Goal: Task Accomplishment & Management: Manage account settings

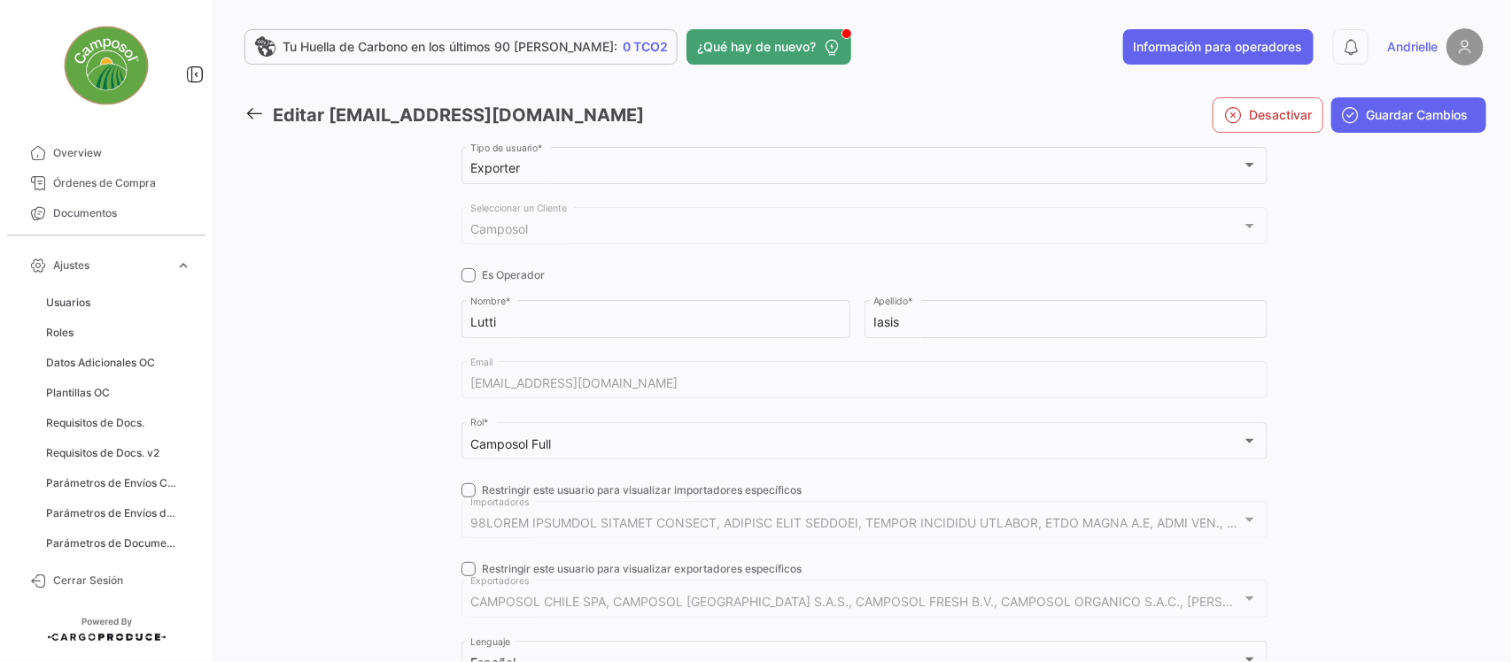
scroll to position [15, 0]
click at [249, 112] on icon at bounding box center [253, 113] width 19 height 19
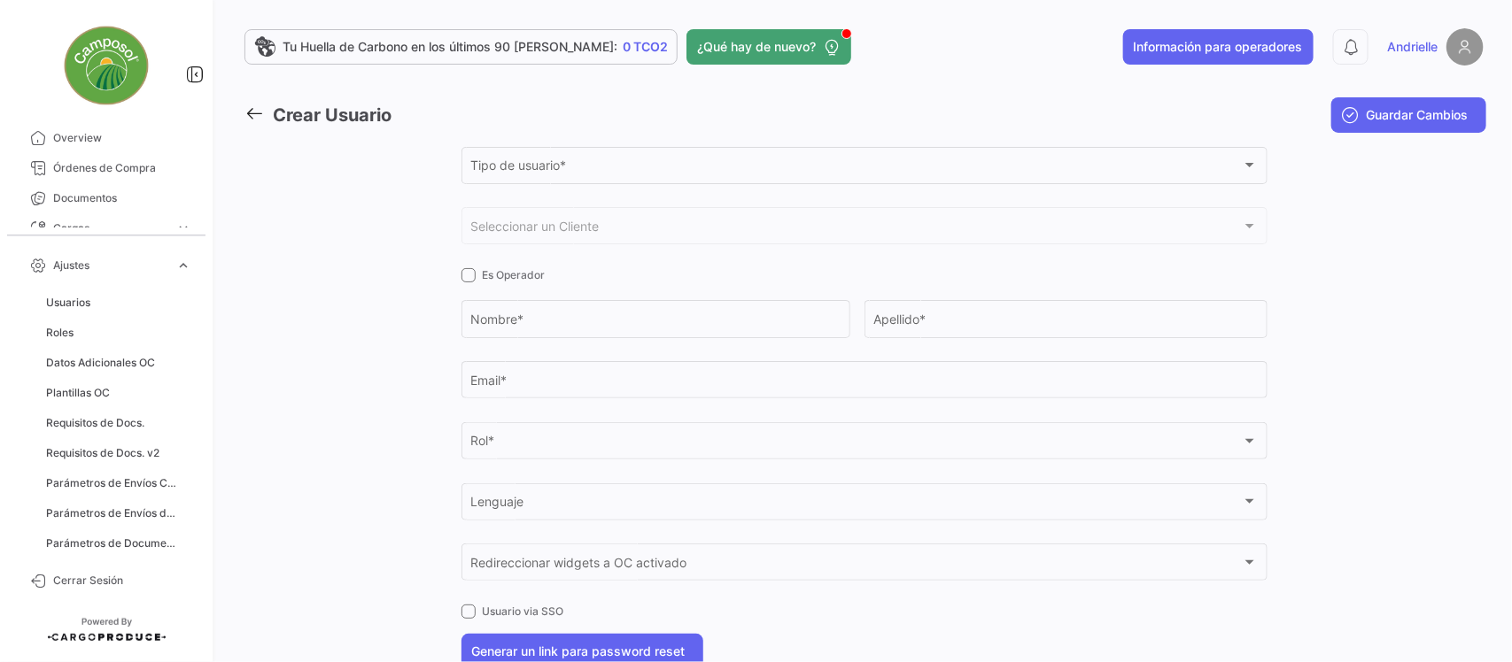
click at [258, 112] on icon at bounding box center [253, 113] width 19 height 19
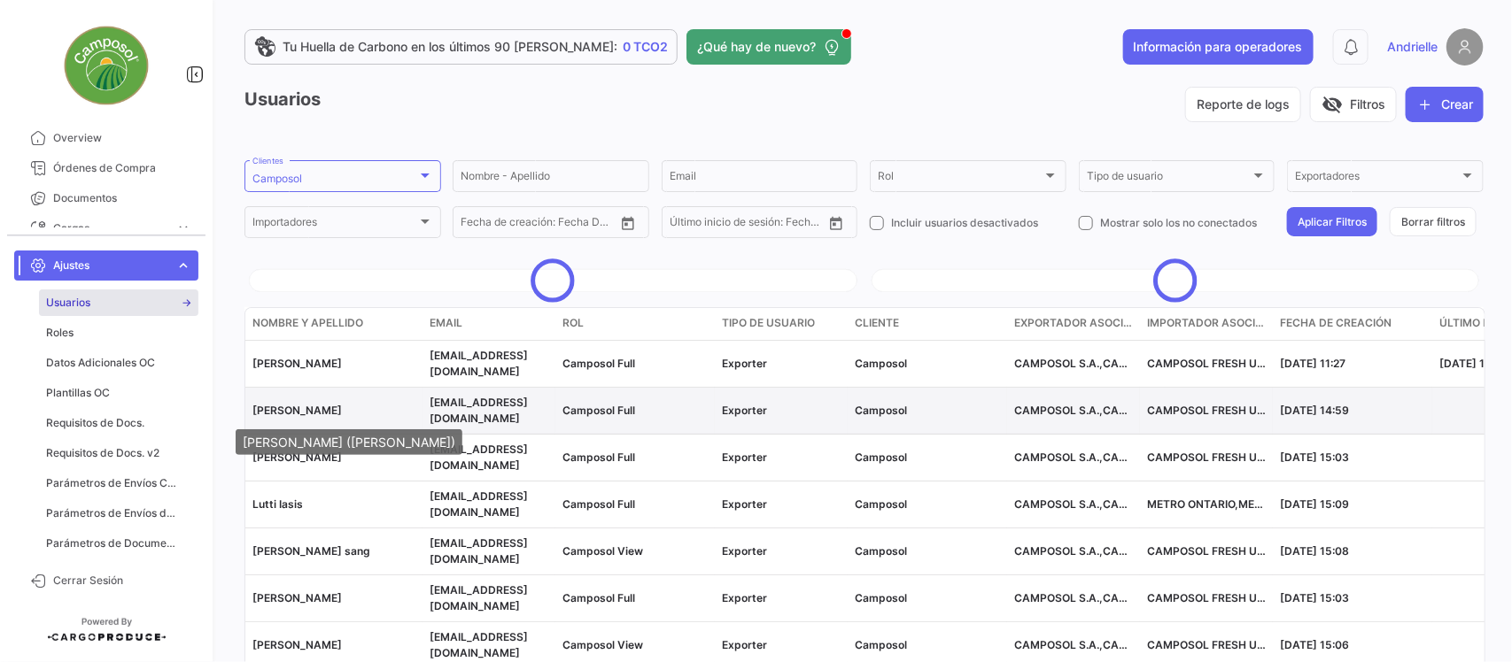
click at [319, 414] on span "[PERSON_NAME]" at bounding box center [296, 410] width 89 height 13
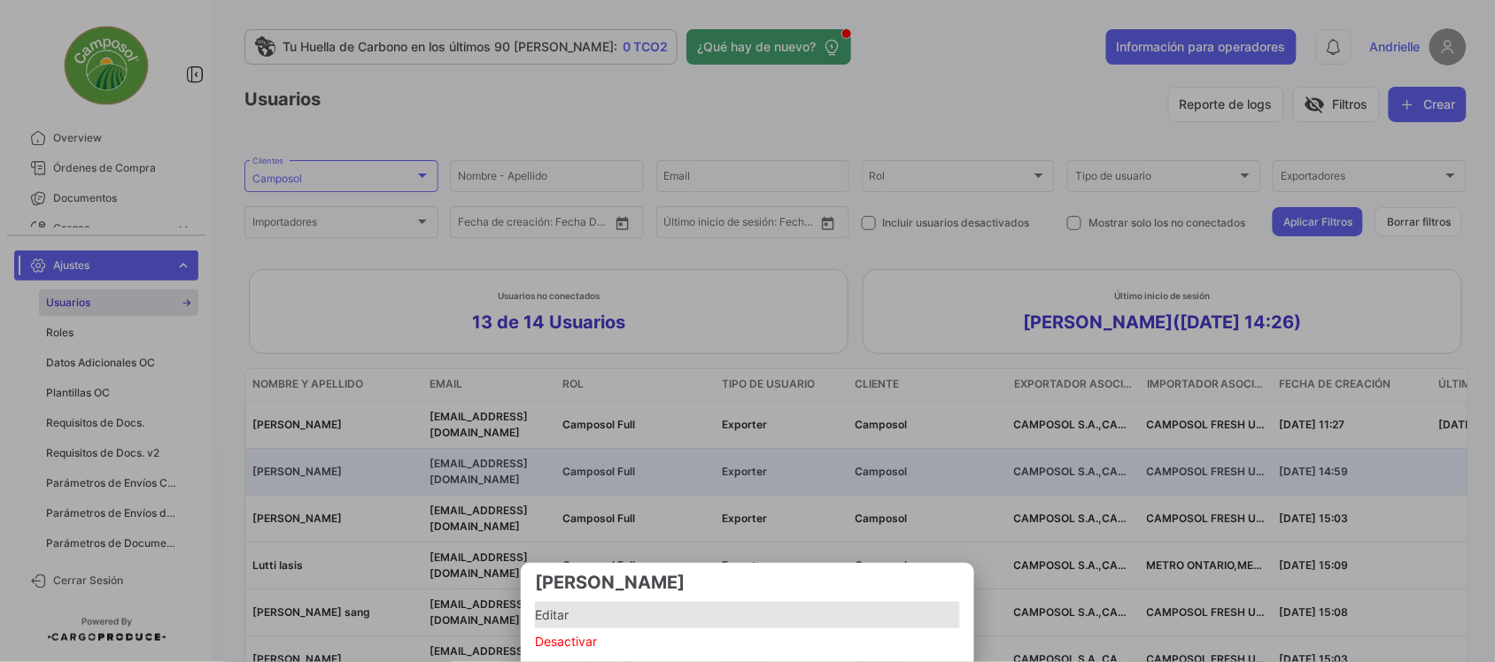
click at [565, 621] on span "Editar" at bounding box center [747, 615] width 425 height 21
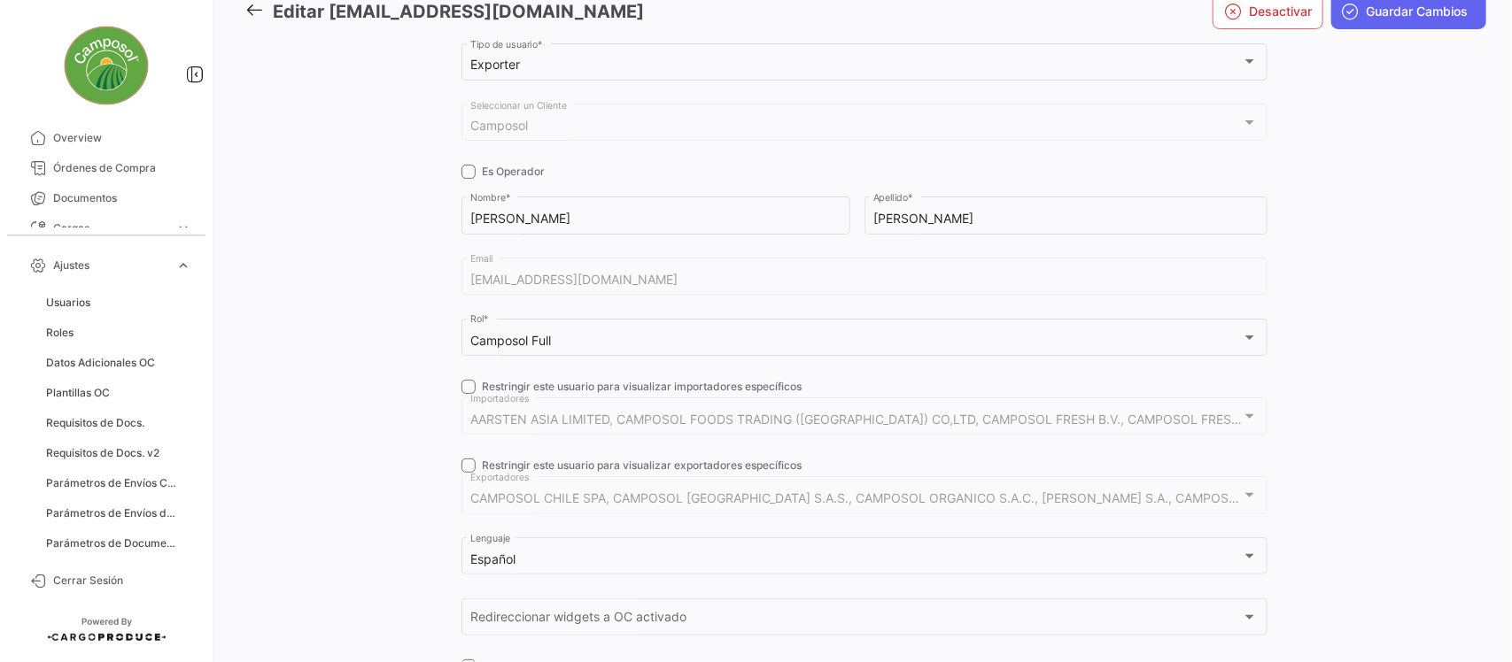
scroll to position [267, 0]
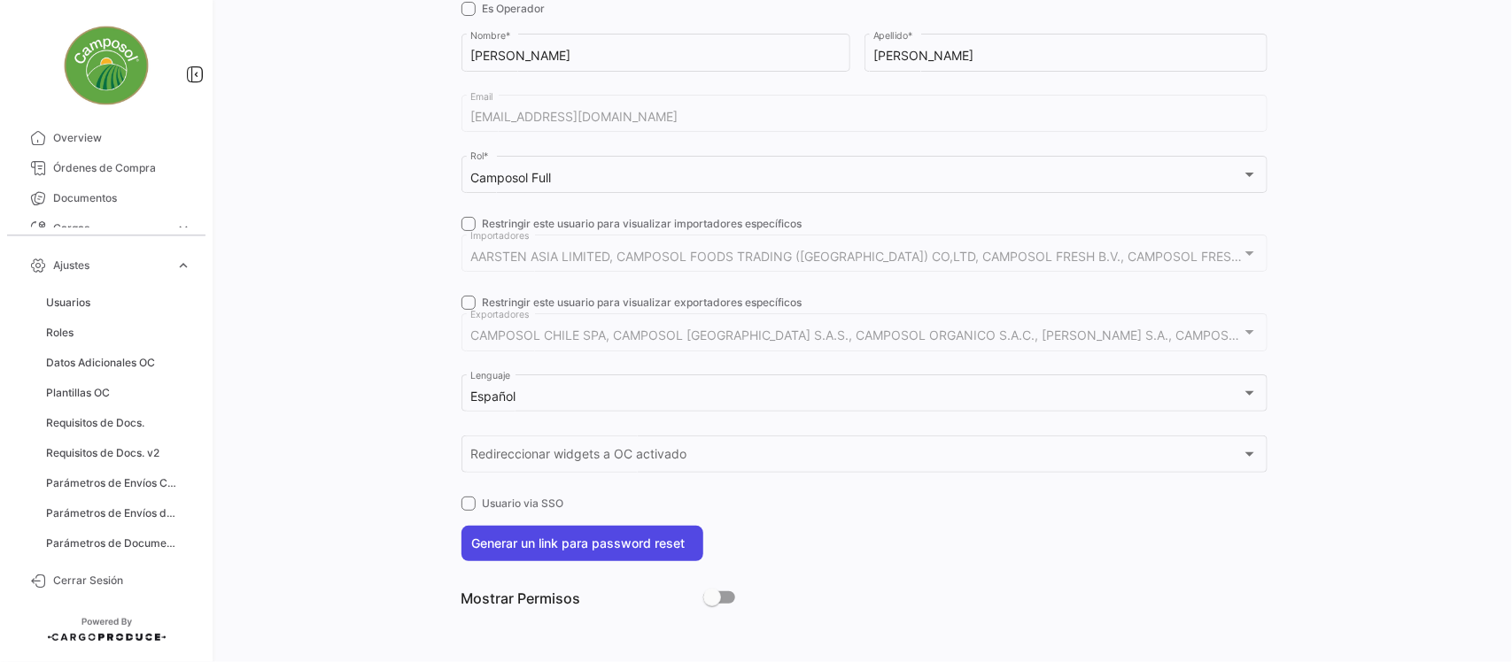
click at [618, 538] on button "Generar un link para password reset" at bounding box center [582, 543] width 242 height 35
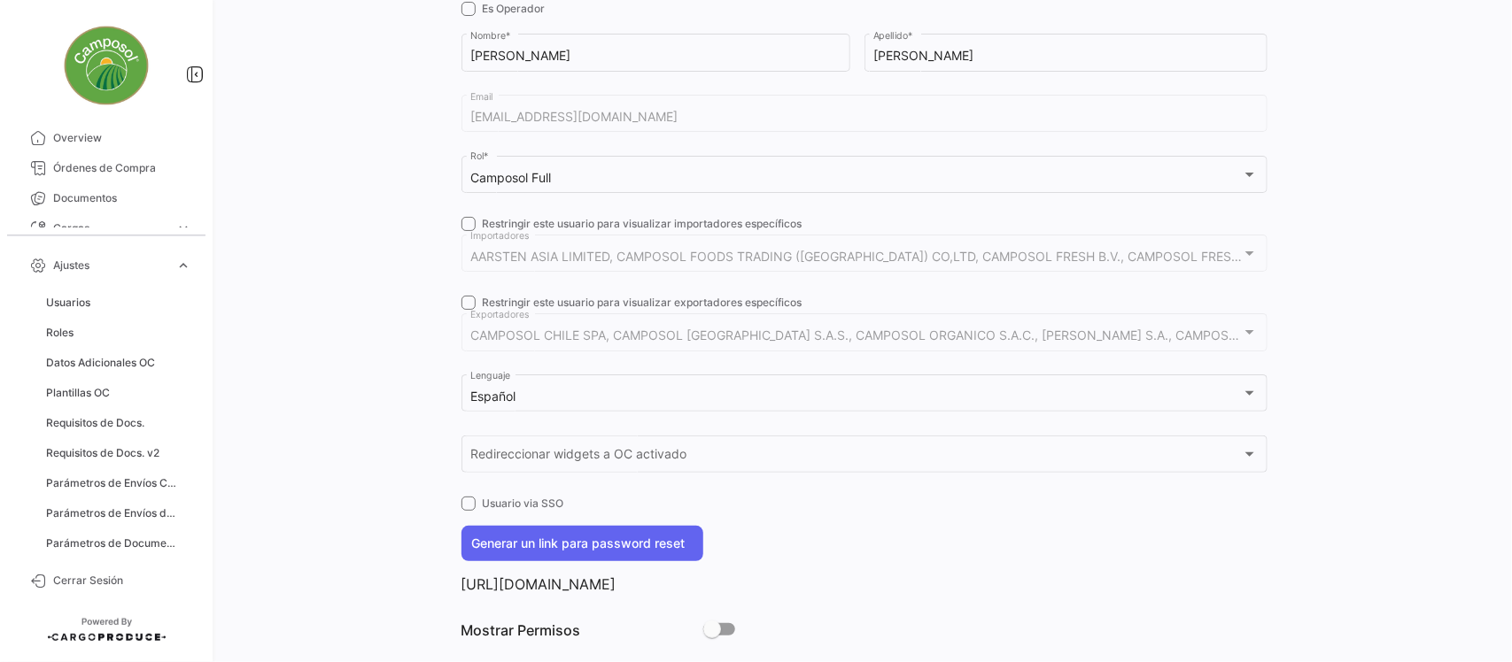
click at [739, 593] on p "[URL][DOMAIN_NAME]" at bounding box center [864, 585] width 806 height 18
copy p "[URL][DOMAIN_NAME]"
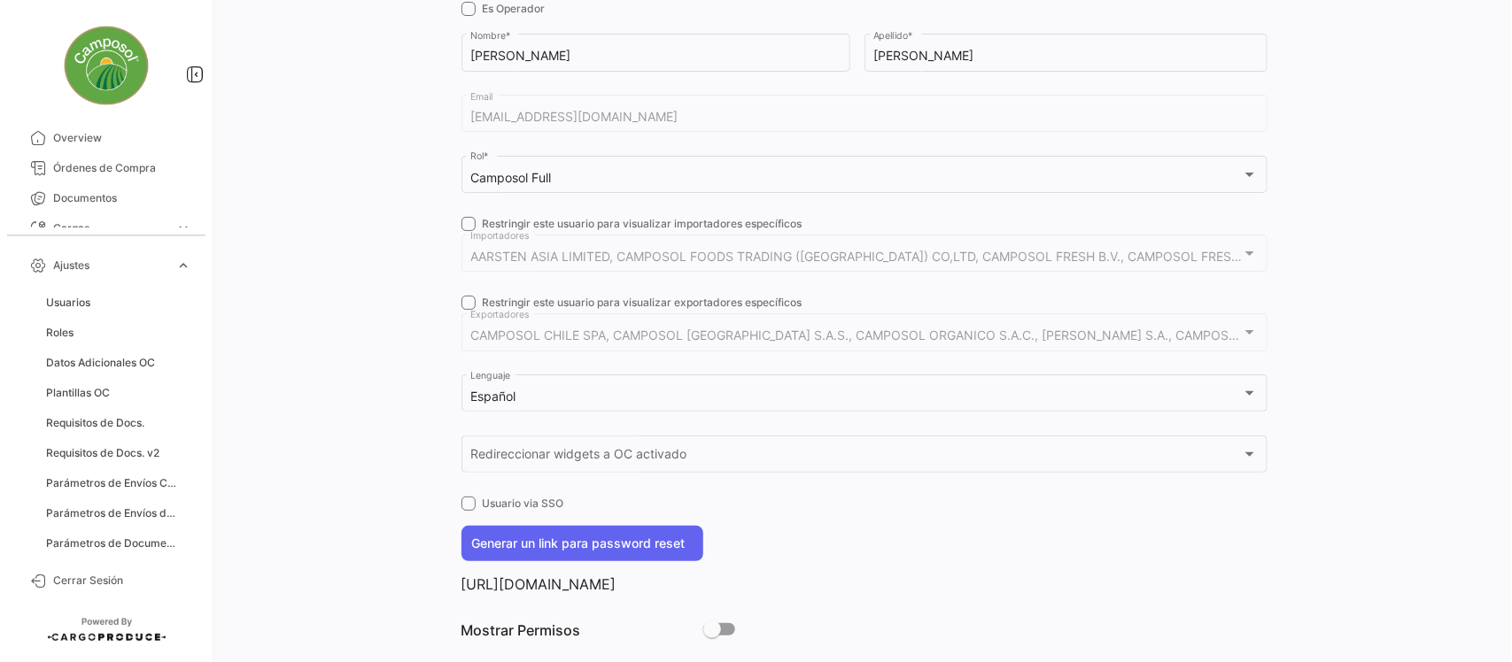
click at [461, 126] on div "[EMAIL_ADDRESS][DOMAIN_NAME] Email" at bounding box center [864, 112] width 806 height 41
click at [471, 582] on p "[URL][DOMAIN_NAME]" at bounding box center [864, 585] width 806 height 18
copy p "[URL][DOMAIN_NAME]"
